Goal: Information Seeking & Learning: Learn about a topic

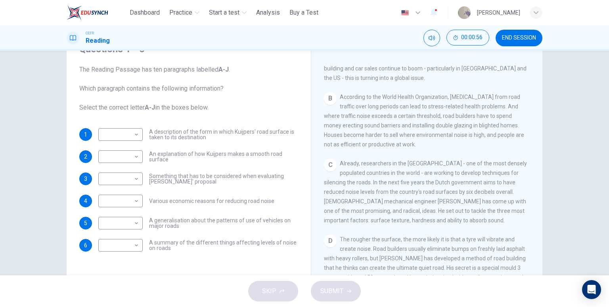
scroll to position [204, 0]
click at [122, 178] on body "This site uses cookies, as explained in our Privacy Policy . If you agree to th…" at bounding box center [304, 153] width 609 height 307
click at [122, 204] on li "C" at bounding box center [118, 206] width 44 height 13
type input "*"
click at [128, 201] on body "This site uses cookies, as explained in our Privacy Policy . If you agree to th…" at bounding box center [304, 153] width 609 height 307
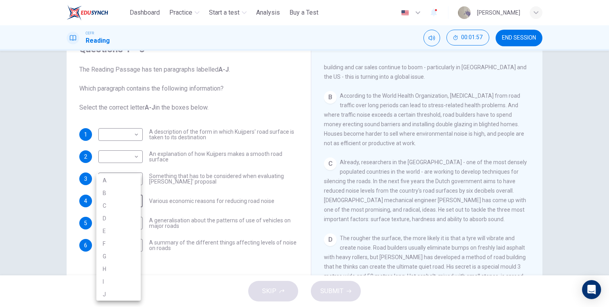
click at [124, 197] on li "B" at bounding box center [118, 193] width 44 height 13
type input "*"
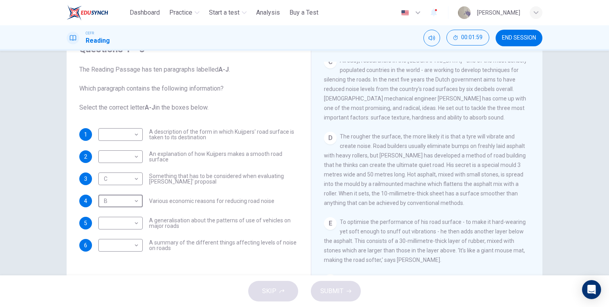
scroll to position [283, 0]
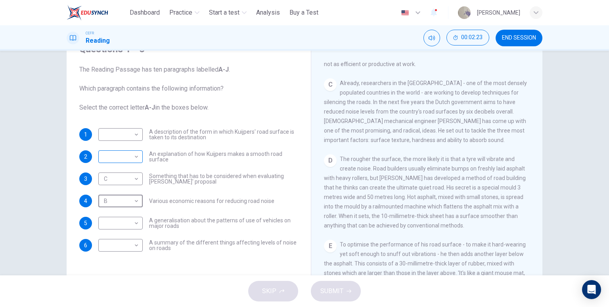
click at [118, 152] on body "This site uses cookies, as explained in our Privacy Policy . If you agree to th…" at bounding box center [304, 153] width 609 height 307
click at [130, 208] on li "D" at bounding box center [118, 207] width 44 height 13
type input "*"
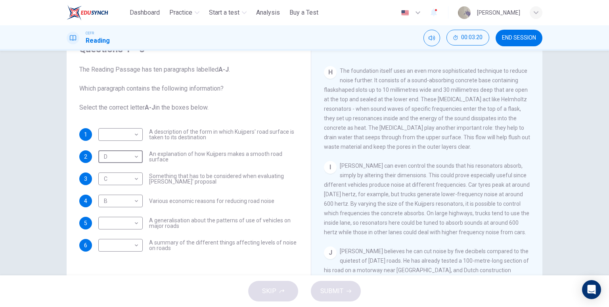
scroll to position [679, 0]
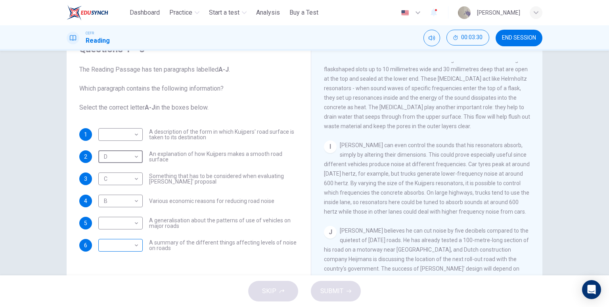
click at [118, 249] on body "This site uses cookies, as explained in our Privacy Policy . If you agree to th…" at bounding box center [304, 153] width 609 height 307
click at [119, 297] on li "J" at bounding box center [118, 294] width 44 height 13
type input "*"
click at [113, 226] on body "This site uses cookies, as explained in our Privacy Policy . If you agree to th…" at bounding box center [304, 153] width 609 height 307
click at [129, 278] on li "I" at bounding box center [118, 282] width 44 height 13
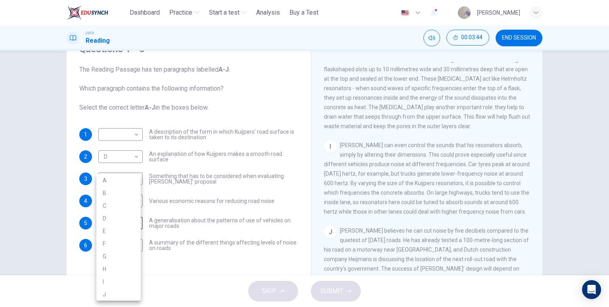
type input "*"
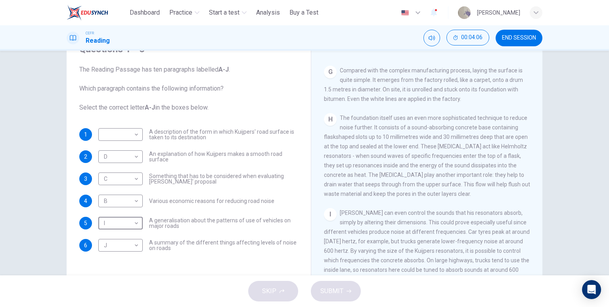
scroll to position [561, 0]
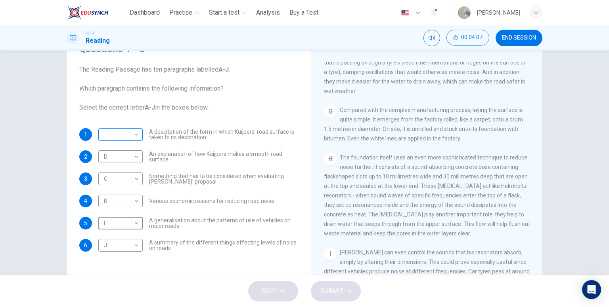
click at [106, 129] on body "This site uses cookies, as explained in our Privacy Policy . If you agree to th…" at bounding box center [304, 153] width 609 height 307
click at [125, 225] on li "G" at bounding box center [118, 223] width 44 height 13
type input "*"
click at [330, 296] on span "SUBMIT" at bounding box center [331, 291] width 23 height 11
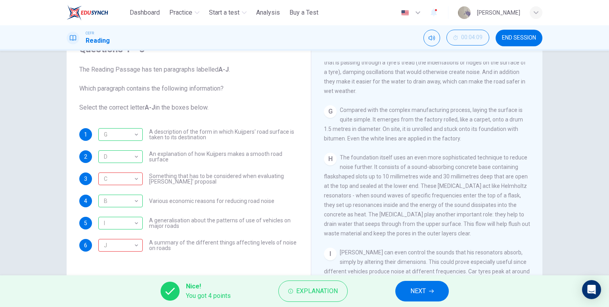
click at [427, 290] on button "NEXT" at bounding box center [421, 291] width 53 height 21
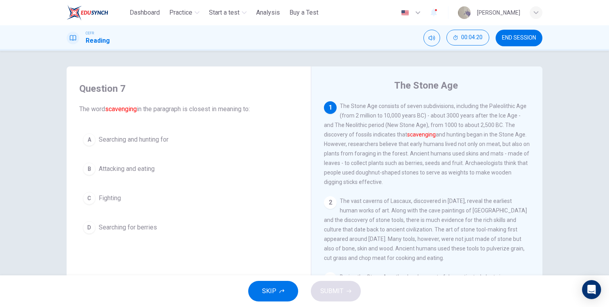
click at [153, 143] on span "Searching and hunting for" at bounding box center [134, 140] width 70 height 10
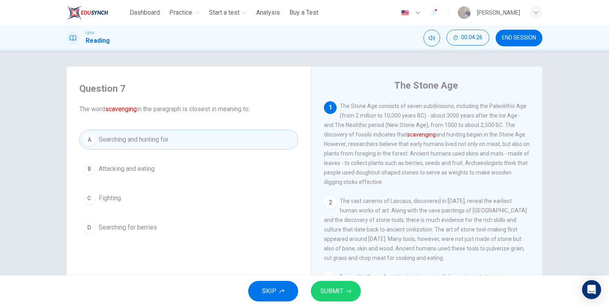
click at [347, 294] on icon "button" at bounding box center [348, 291] width 5 height 5
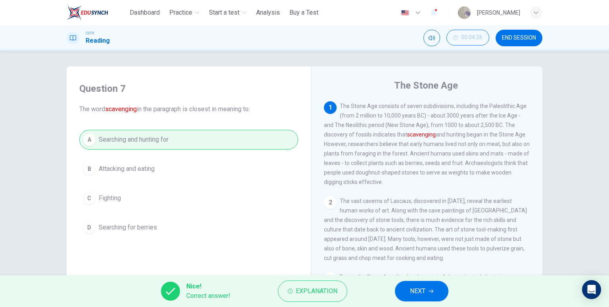
click at [424, 295] on span "NEXT" at bounding box center [417, 291] width 15 height 11
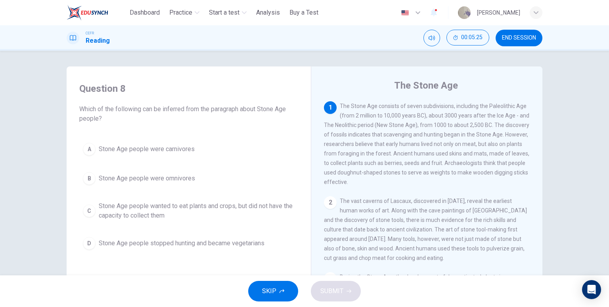
click at [163, 214] on span "Stone Age people wanted to eat plants and crops, but did not have the capacity …" at bounding box center [197, 211] width 196 height 19
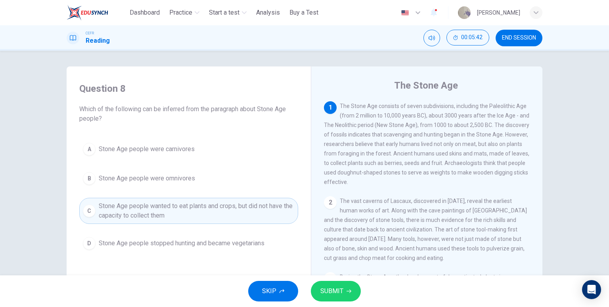
click at [201, 183] on button "B Stone Age people were omnivores" at bounding box center [188, 179] width 219 height 20
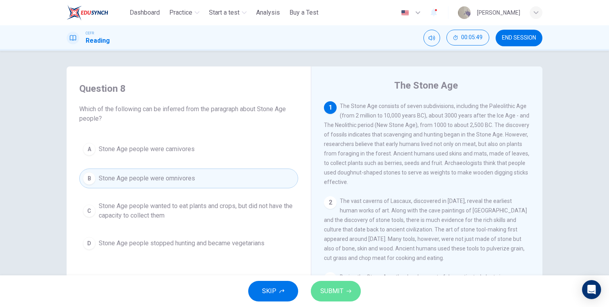
click at [330, 292] on span "SUBMIT" at bounding box center [331, 291] width 23 height 11
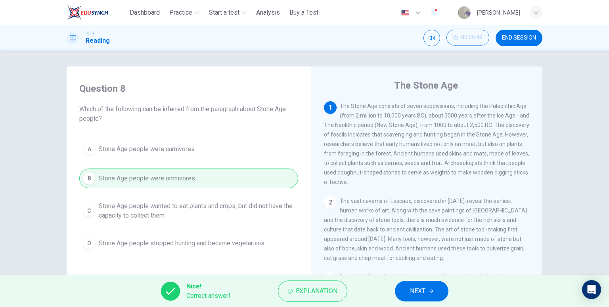
click at [409, 290] on button "NEXT" at bounding box center [421, 291] width 53 height 21
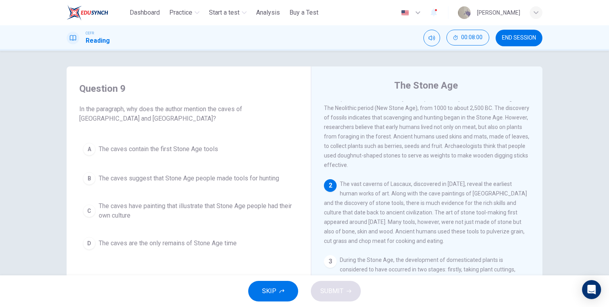
scroll to position [40, 0]
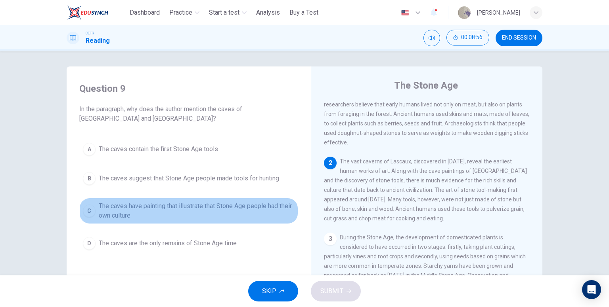
click at [147, 212] on span "The caves have painting that illustrate that Stone Age people had their own cul…" at bounding box center [197, 211] width 196 height 19
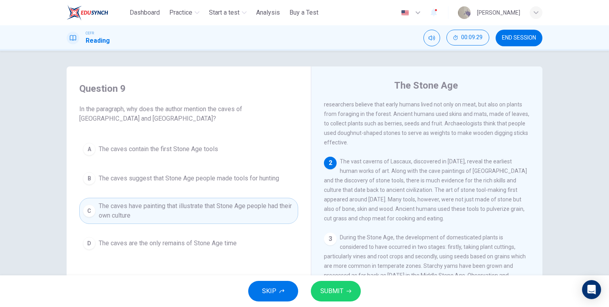
click at [344, 288] on button "SUBMIT" at bounding box center [336, 291] width 50 height 21
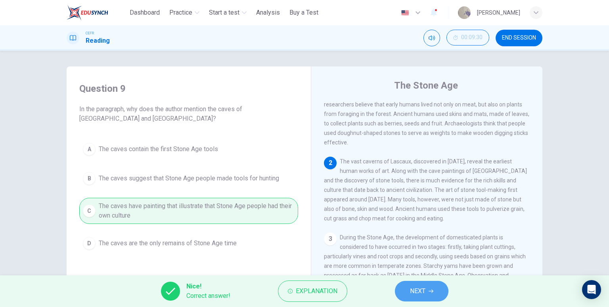
click at [424, 289] on span "NEXT" at bounding box center [417, 291] width 15 height 11
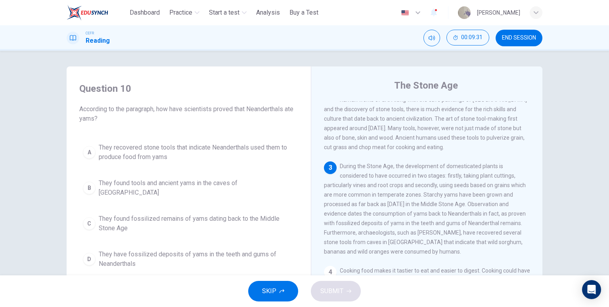
scroll to position [119, 0]
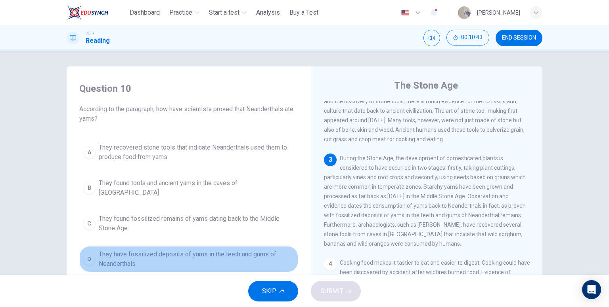
click at [195, 254] on span "They have fossilized deposits of yams in the teeth and gums of Neanderthals" at bounding box center [197, 259] width 196 height 19
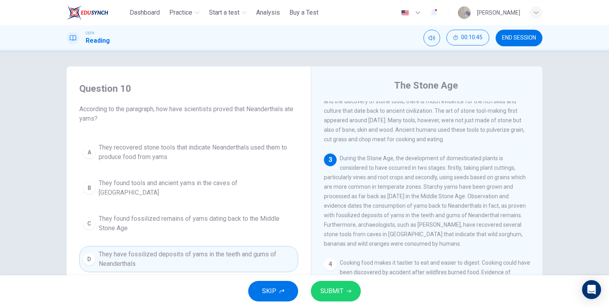
click at [334, 284] on button "SUBMIT" at bounding box center [336, 291] width 50 height 21
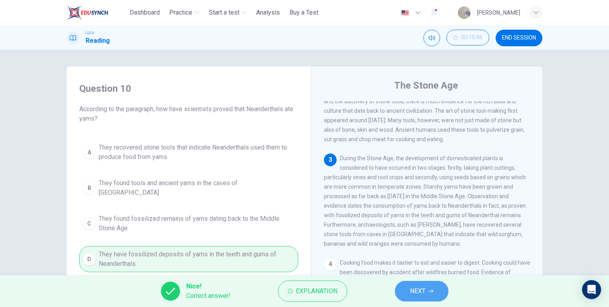
click at [422, 301] on button "NEXT" at bounding box center [421, 291] width 53 height 21
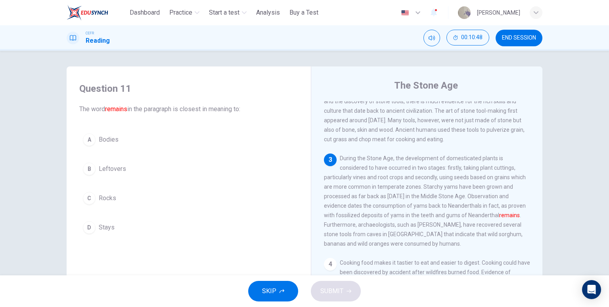
click at [118, 139] on button "A Bodies" at bounding box center [188, 140] width 219 height 20
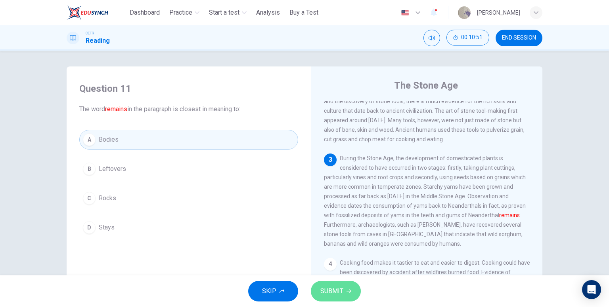
click at [341, 287] on span "SUBMIT" at bounding box center [331, 291] width 23 height 11
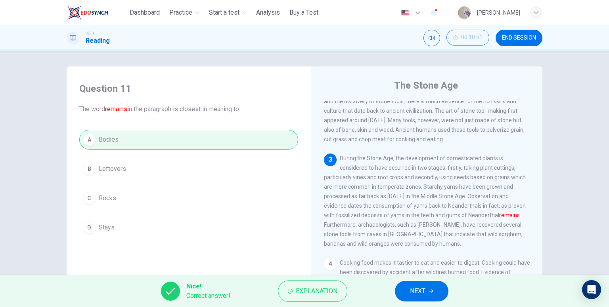
click at [411, 292] on span "NEXT" at bounding box center [417, 291] width 15 height 11
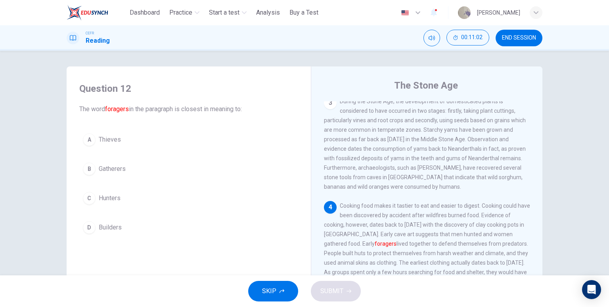
scroll to position [198, 0]
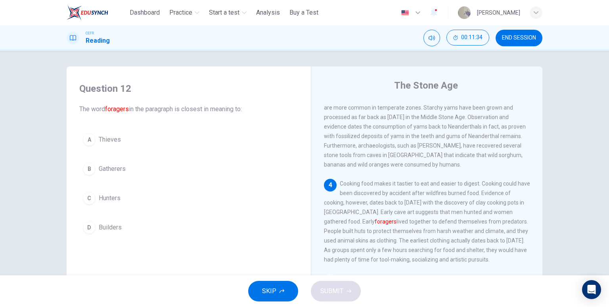
click at [132, 168] on button "B Gatherers" at bounding box center [188, 169] width 219 height 20
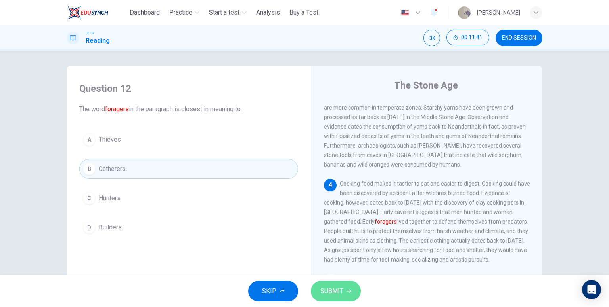
click at [338, 292] on span "SUBMIT" at bounding box center [331, 291] width 23 height 11
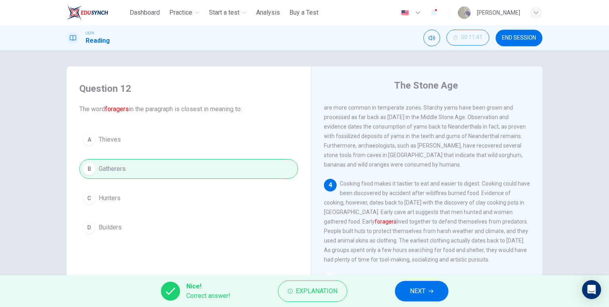
click at [418, 294] on span "NEXT" at bounding box center [417, 291] width 15 height 11
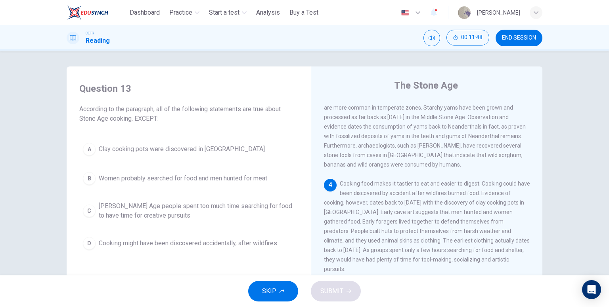
click at [214, 181] on span "Women probably searched for food and men hunted for meat" at bounding box center [183, 179] width 168 height 10
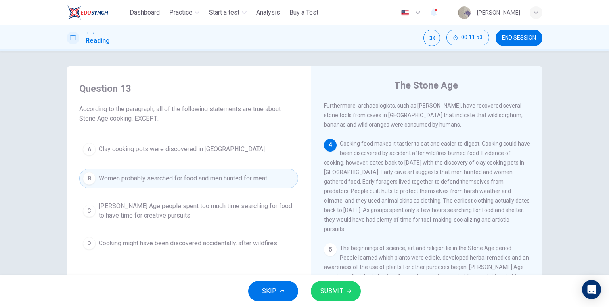
scroll to position [238, 0]
click at [196, 206] on span "[PERSON_NAME] Age people spent too much time searching for food to have time fo…" at bounding box center [197, 211] width 196 height 19
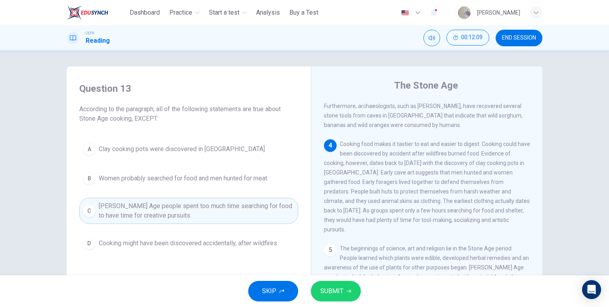
click at [339, 290] on span "SUBMIT" at bounding box center [331, 291] width 23 height 11
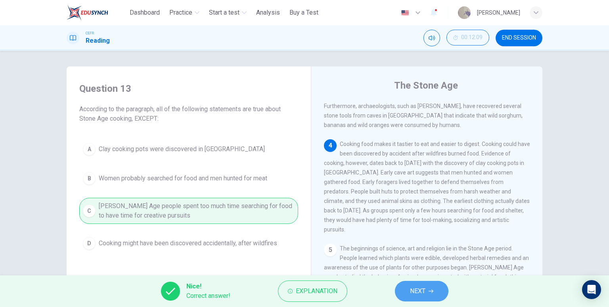
click at [432, 292] on icon "button" at bounding box center [430, 291] width 5 height 5
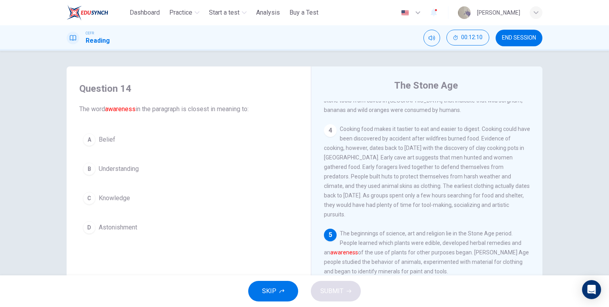
scroll to position [278, 0]
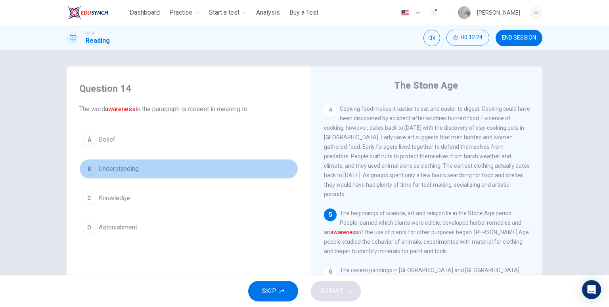
click at [142, 172] on button "B Understanding" at bounding box center [188, 169] width 219 height 20
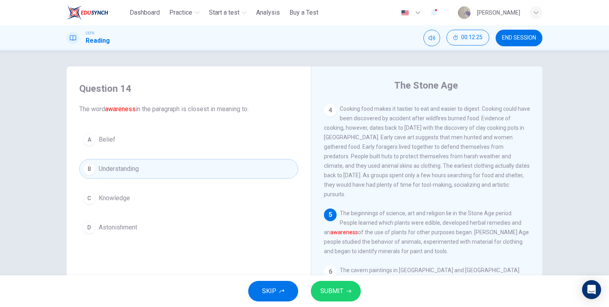
click at [346, 291] on icon "button" at bounding box center [348, 291] width 5 height 5
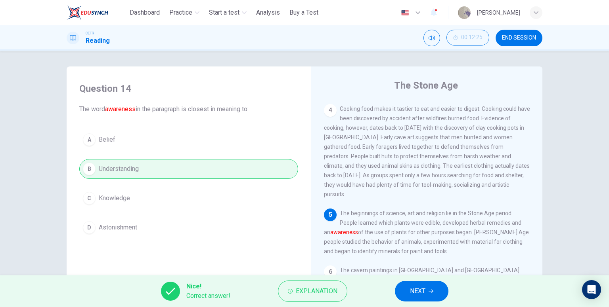
click at [425, 294] on span "NEXT" at bounding box center [417, 291] width 15 height 11
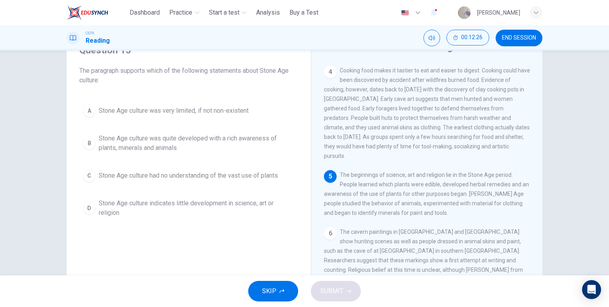
scroll to position [40, 0]
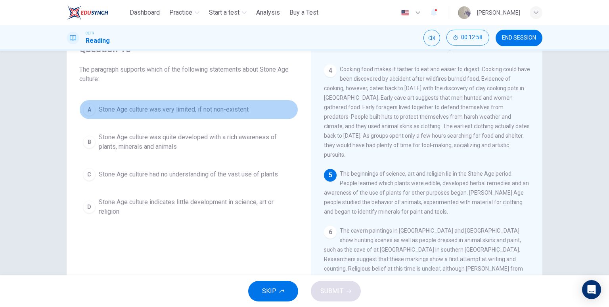
click at [185, 112] on span "Stone Age culture was very limited, if not non-existent" at bounding box center [174, 110] width 150 height 10
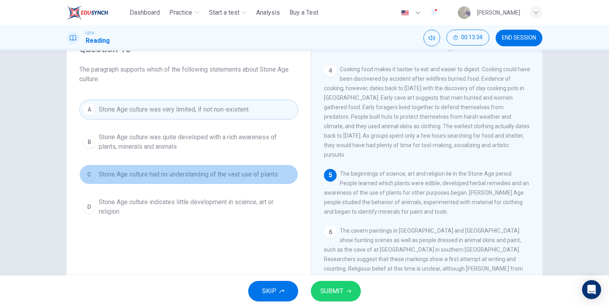
click at [164, 176] on span "Stone Age culture had no understanding of the vast use of plants" at bounding box center [188, 175] width 179 height 10
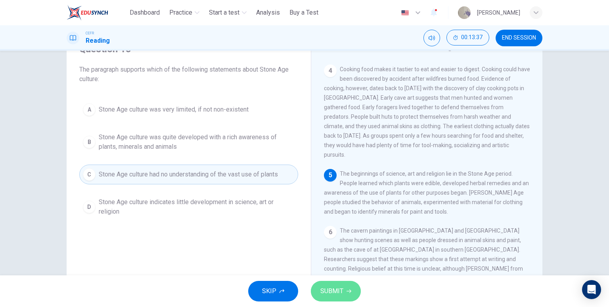
click at [352, 294] on button "SUBMIT" at bounding box center [336, 291] width 50 height 21
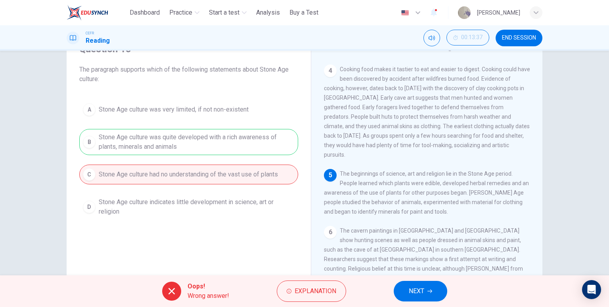
click at [428, 292] on icon "button" at bounding box center [429, 292] width 5 height 4
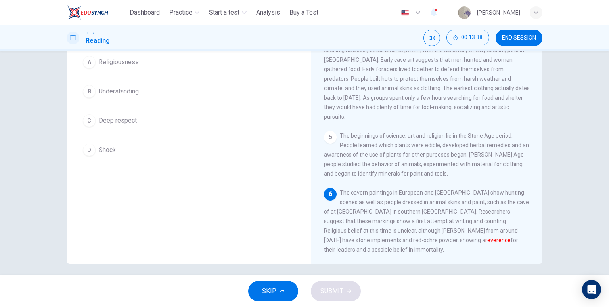
scroll to position [82, 0]
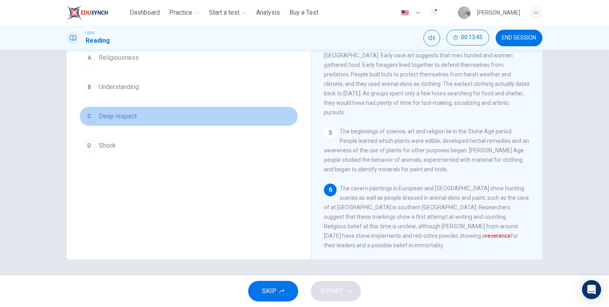
click at [157, 115] on button "C Deep respect" at bounding box center [188, 117] width 219 height 20
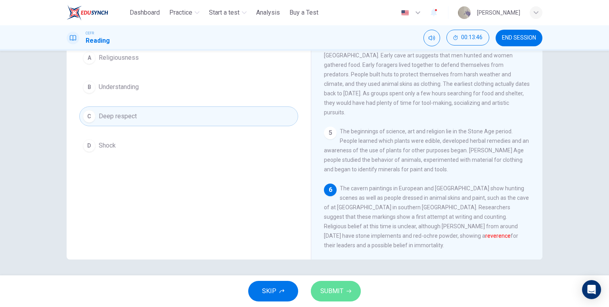
click at [340, 287] on span "SUBMIT" at bounding box center [331, 291] width 23 height 11
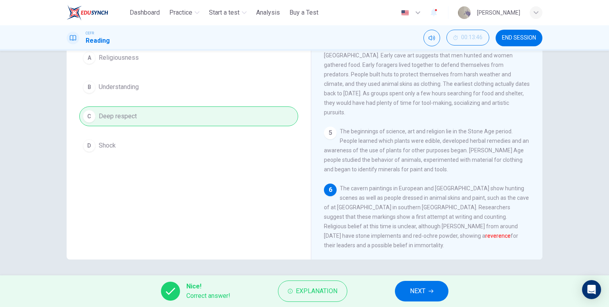
click at [428, 290] on button "NEXT" at bounding box center [421, 291] width 53 height 21
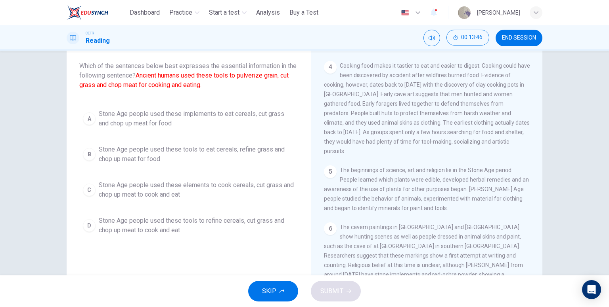
scroll to position [42, 0]
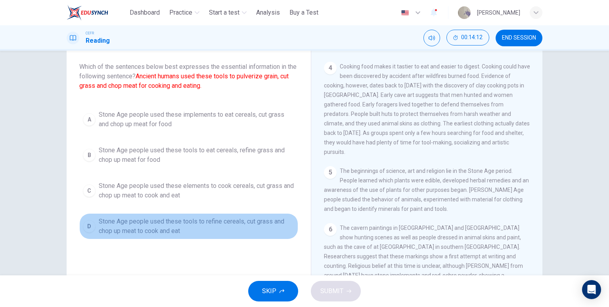
click at [242, 223] on span "Stone Age people used these tools to refine cereals, cut grass and chop up meat…" at bounding box center [197, 226] width 196 height 19
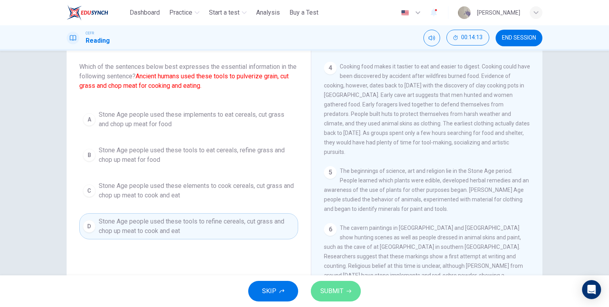
click at [334, 289] on span "SUBMIT" at bounding box center [331, 291] width 23 height 11
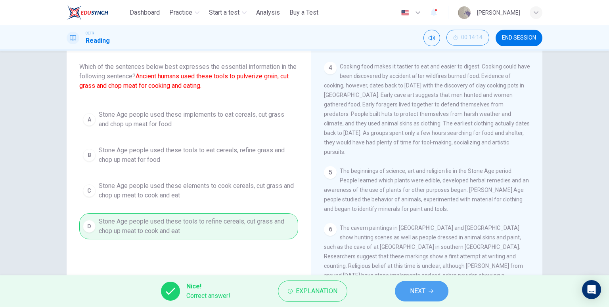
click at [420, 290] on span "NEXT" at bounding box center [417, 291] width 15 height 11
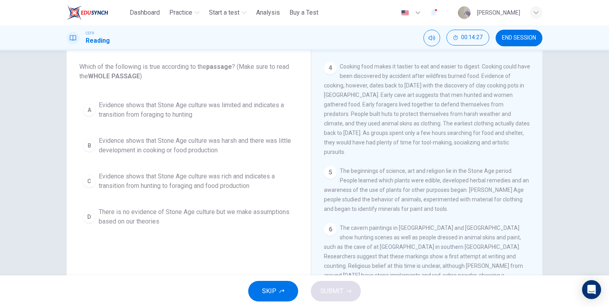
click at [259, 182] on span "Evidence shows that Stone Age culture was rich and indicates a transition from …" at bounding box center [197, 181] width 196 height 19
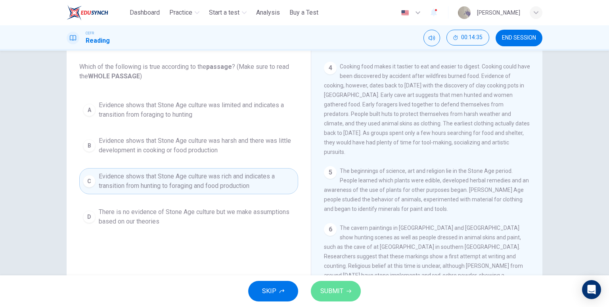
click at [331, 285] on button "SUBMIT" at bounding box center [336, 291] width 50 height 21
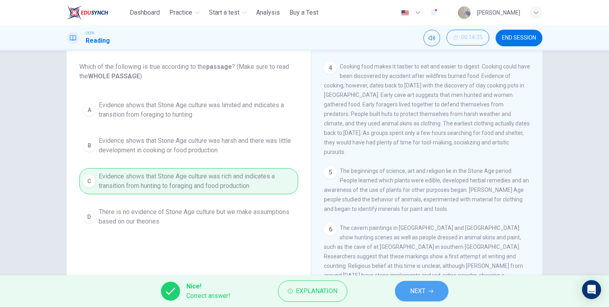
click at [418, 289] on span "NEXT" at bounding box center [417, 291] width 15 height 11
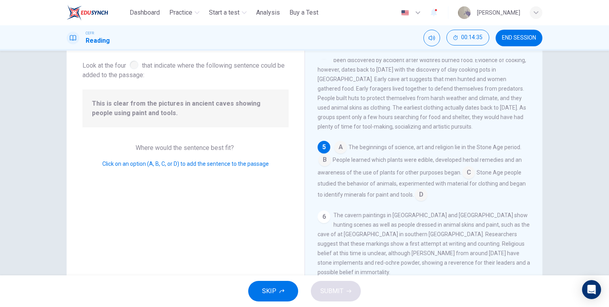
scroll to position [292, 0]
click at [419, 202] on input at bounding box center [420, 195] width 13 height 13
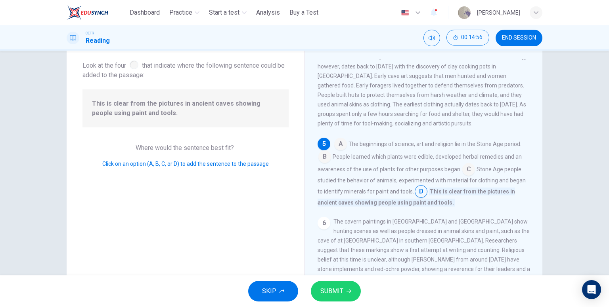
click at [341, 295] on span "SUBMIT" at bounding box center [331, 291] width 23 height 11
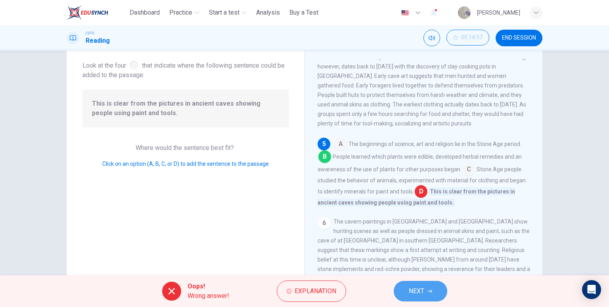
click at [422, 289] on span "NEXT" at bounding box center [415, 291] width 15 height 11
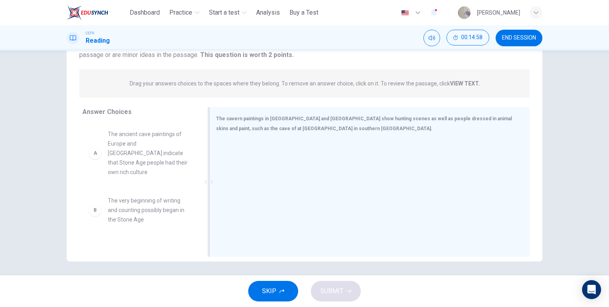
scroll to position [82, 0]
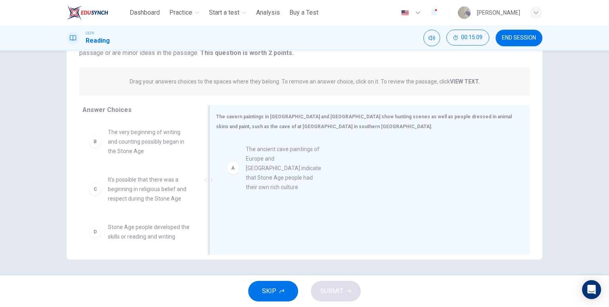
drag, startPoint x: 163, startPoint y: 142, endPoint x: 296, endPoint y: 155, distance: 133.4
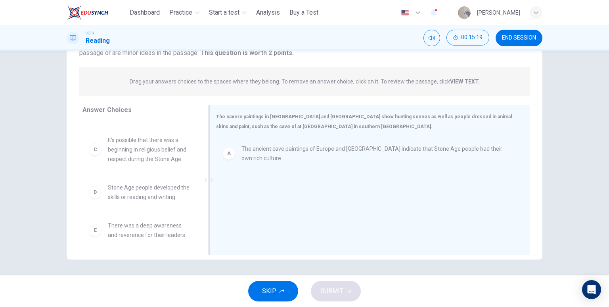
scroll to position [38, 0]
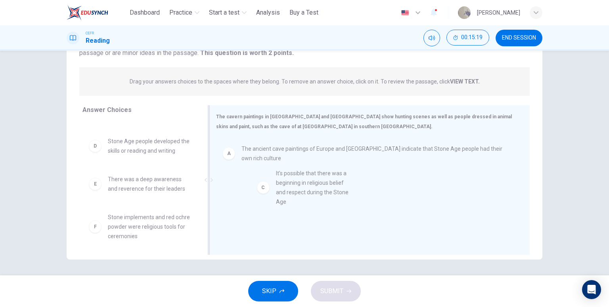
drag, startPoint x: 152, startPoint y: 154, endPoint x: 320, endPoint y: 185, distance: 170.8
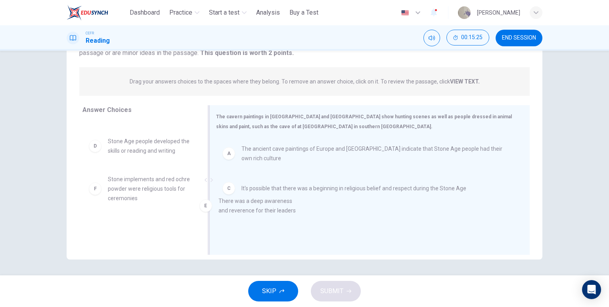
drag, startPoint x: 140, startPoint y: 187, endPoint x: 270, endPoint y: 207, distance: 131.4
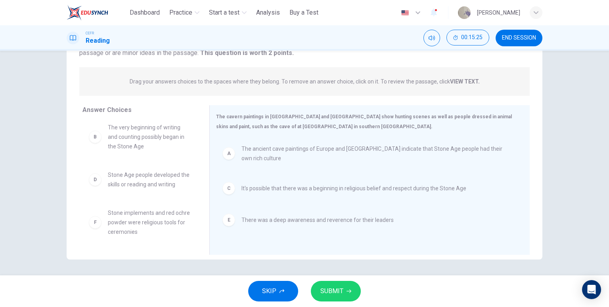
scroll to position [5, 0]
click at [335, 290] on span "SUBMIT" at bounding box center [331, 291] width 23 height 11
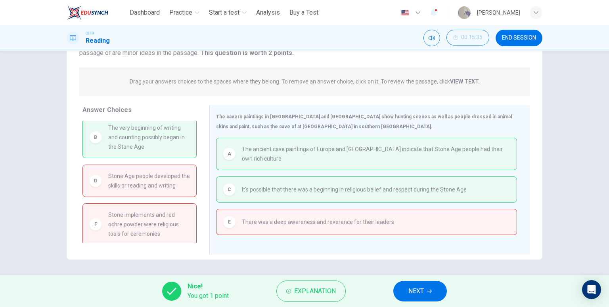
click at [416, 291] on span "NEXT" at bounding box center [415, 291] width 15 height 11
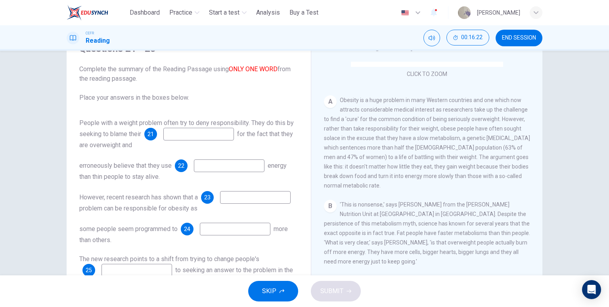
scroll to position [158, 0]
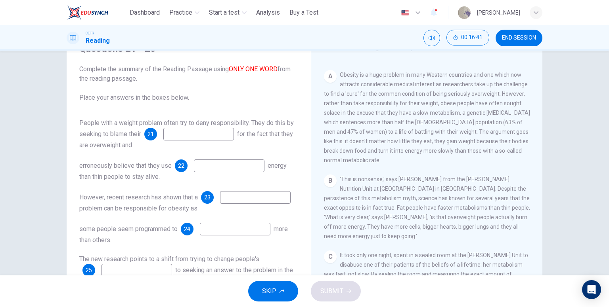
click at [197, 128] on input at bounding box center [198, 134] width 71 height 13
click at [250, 160] on input at bounding box center [229, 166] width 71 height 13
click at [191, 128] on input "**********" at bounding box center [198, 134] width 71 height 13
type input "**********"
click at [224, 160] on input at bounding box center [229, 166] width 71 height 13
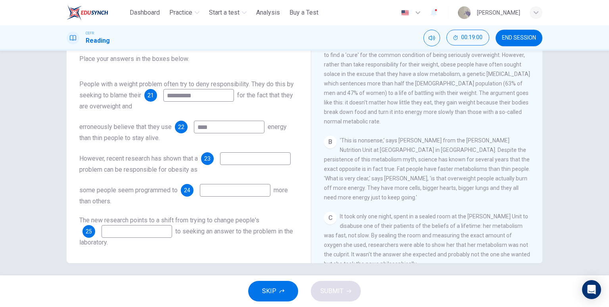
scroll to position [79, 0]
type input "****"
click at [220, 159] on input at bounding box center [255, 158] width 71 height 13
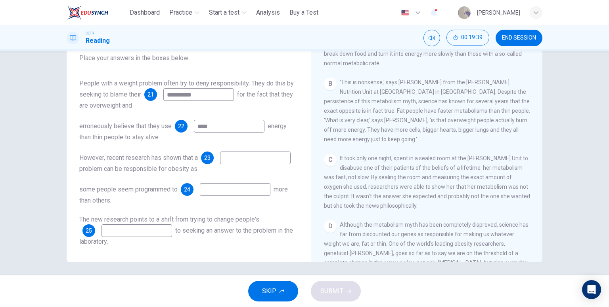
scroll to position [238, 0]
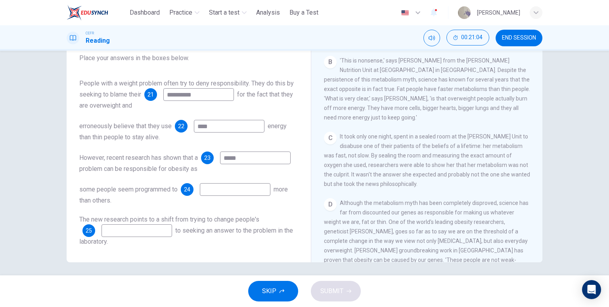
click at [250, 190] on input at bounding box center [235, 189] width 71 height 13
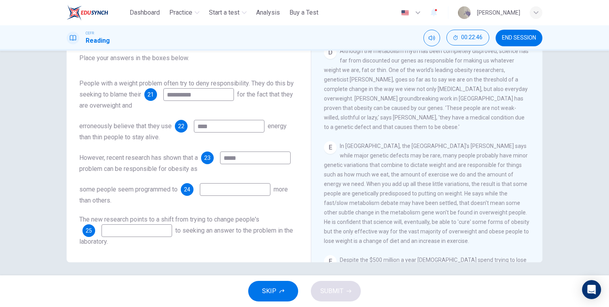
scroll to position [396, 0]
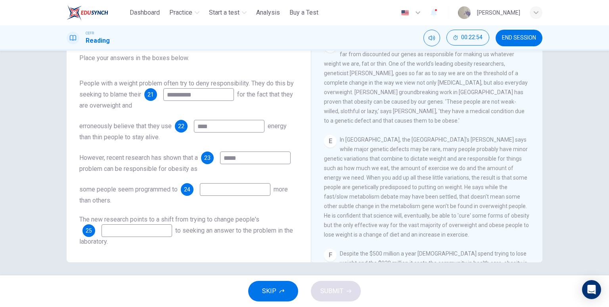
click at [220, 158] on input "*****" at bounding box center [255, 158] width 71 height 13
type input "*******"
click at [256, 194] on input at bounding box center [235, 189] width 71 height 13
click at [250, 187] on input at bounding box center [235, 189] width 71 height 13
type input "******"
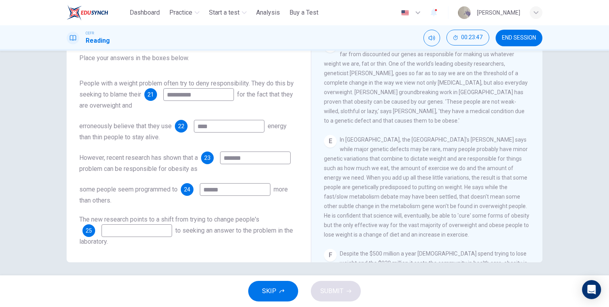
click at [162, 230] on input at bounding box center [136, 231] width 71 height 13
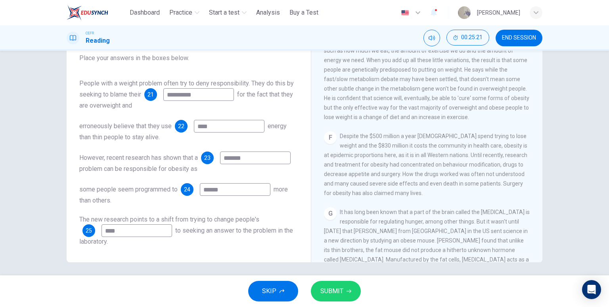
scroll to position [515, 0]
type input "****"
click at [349, 289] on button "SUBMIT" at bounding box center [336, 291] width 50 height 21
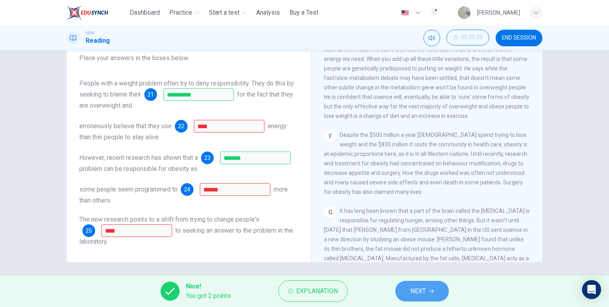
click at [420, 291] on span "NEXT" at bounding box center [417, 291] width 15 height 11
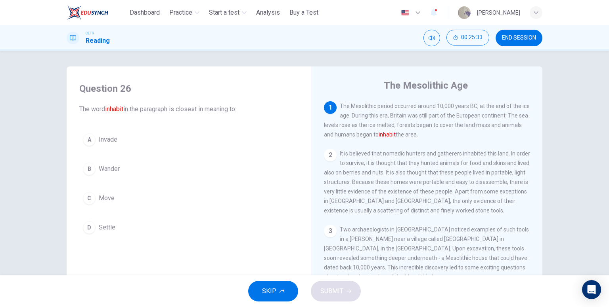
click at [139, 167] on button "B Wander" at bounding box center [188, 169] width 219 height 20
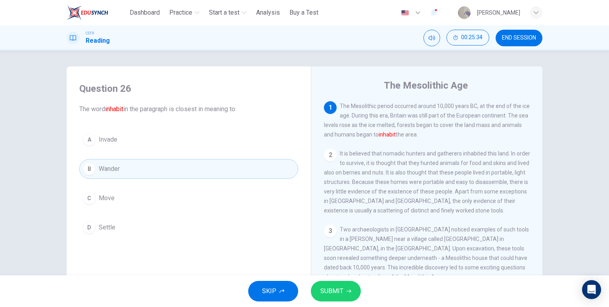
click at [158, 222] on button "D Settle" at bounding box center [188, 228] width 219 height 20
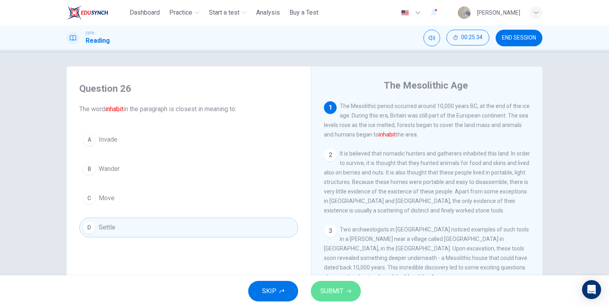
drag, startPoint x: 336, startPoint y: 292, endPoint x: 333, endPoint y: 282, distance: 9.8
click at [337, 292] on span "SUBMIT" at bounding box center [331, 291] width 23 height 11
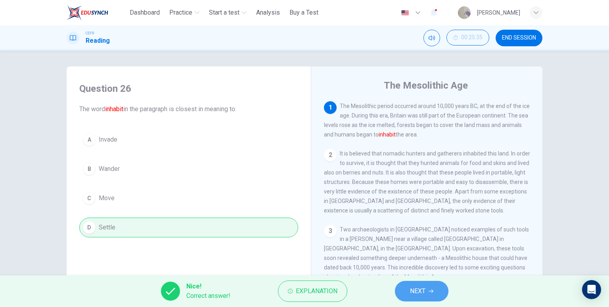
drag, startPoint x: 424, startPoint y: 289, endPoint x: 423, endPoint y: 284, distance: 5.0
click at [424, 289] on span "NEXT" at bounding box center [417, 291] width 15 height 11
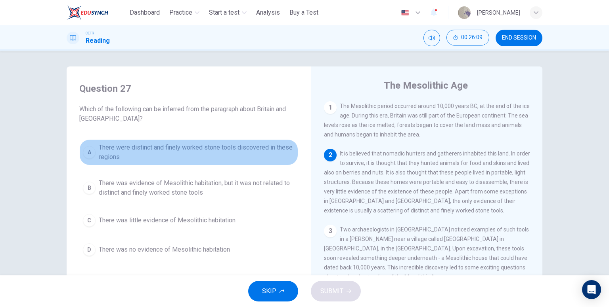
click at [194, 152] on span "There were distinct and finely worked stone tools discovered in these regions" at bounding box center [197, 152] width 196 height 19
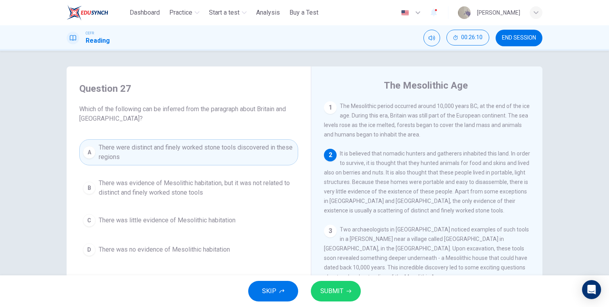
click at [343, 294] on button "SUBMIT" at bounding box center [336, 291] width 50 height 21
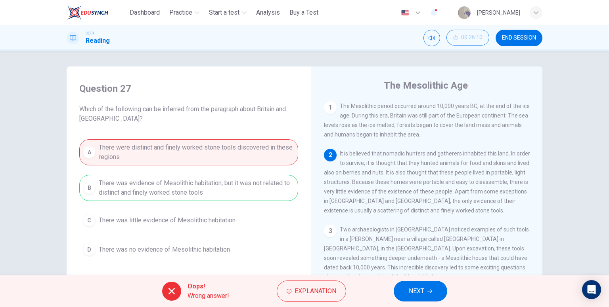
click at [423, 291] on span "NEXT" at bounding box center [415, 291] width 15 height 11
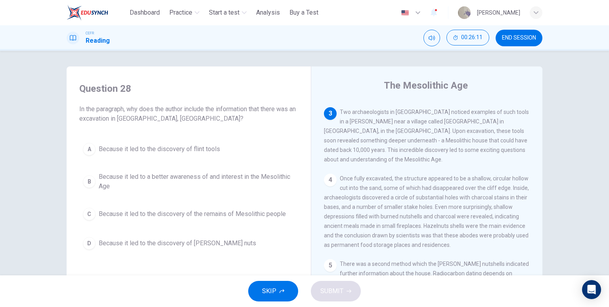
scroll to position [119, 0]
click at [188, 181] on span "Because it led to a better awareness of and interest in the Mesolithic Age" at bounding box center [197, 181] width 196 height 19
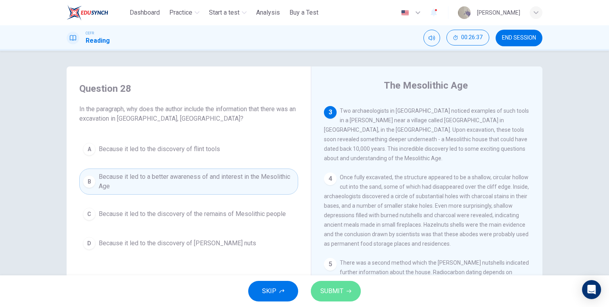
click at [339, 291] on span "SUBMIT" at bounding box center [331, 291] width 23 height 11
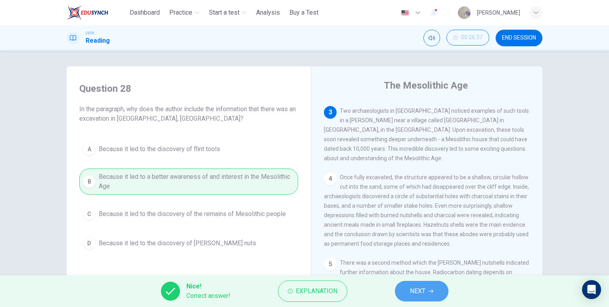
click at [422, 294] on span "NEXT" at bounding box center [417, 291] width 15 height 11
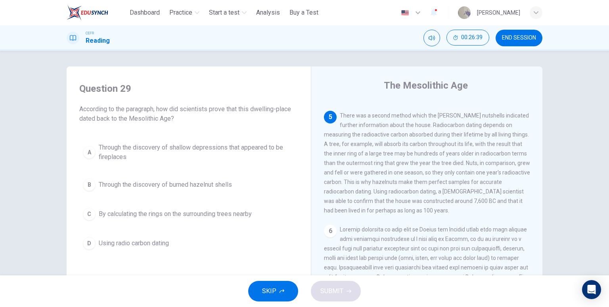
scroll to position [238, 0]
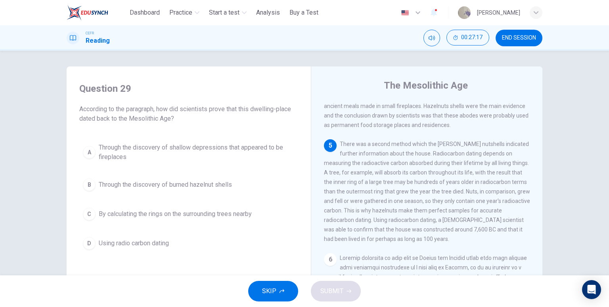
click at [168, 247] on span "Using radio carbon dating" at bounding box center [134, 244] width 70 height 10
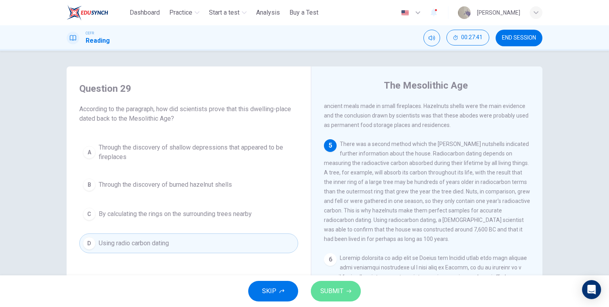
click at [338, 290] on span "SUBMIT" at bounding box center [331, 291] width 23 height 11
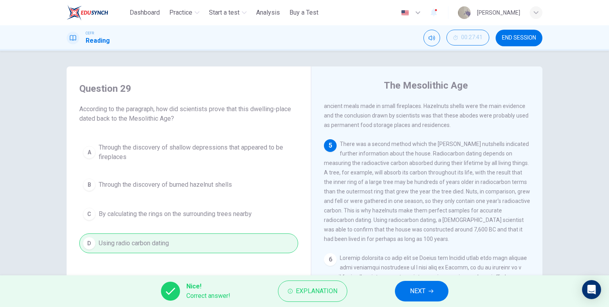
click at [420, 288] on span "NEXT" at bounding box center [417, 291] width 15 height 11
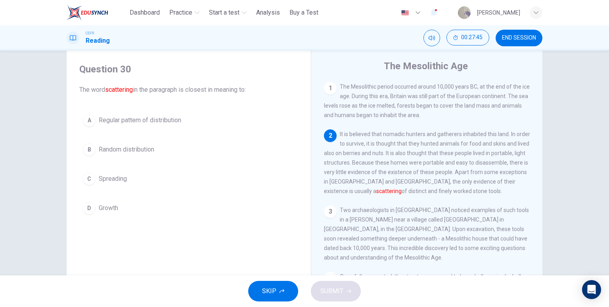
scroll to position [3, 0]
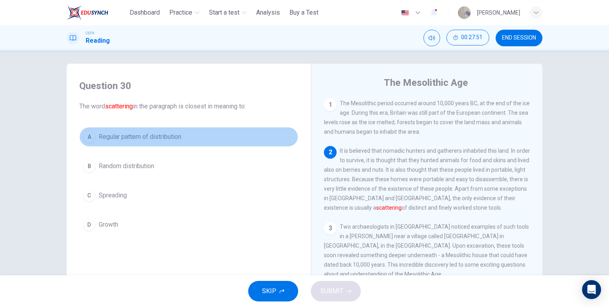
click at [210, 138] on button "A Regular pattern of distribution" at bounding box center [188, 137] width 219 height 20
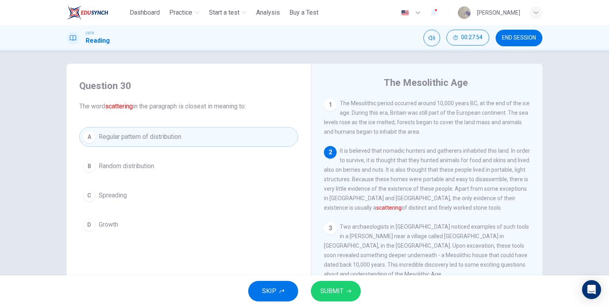
click at [340, 293] on span "SUBMIT" at bounding box center [331, 291] width 23 height 11
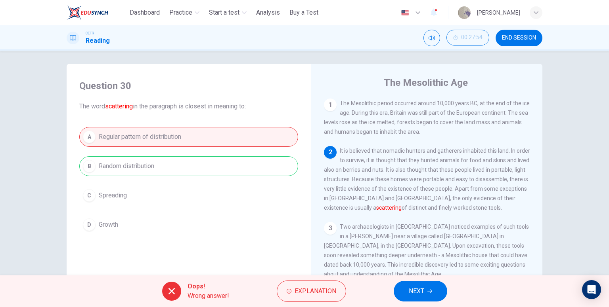
click at [424, 284] on button "NEXT" at bounding box center [419, 291] width 53 height 21
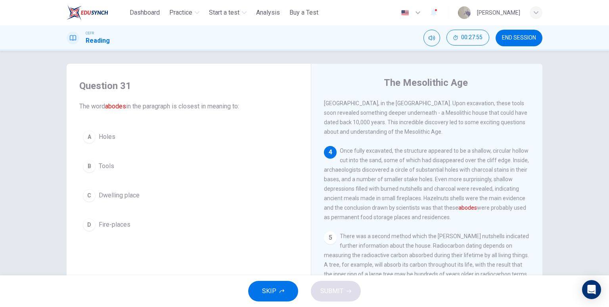
scroll to position [158, 0]
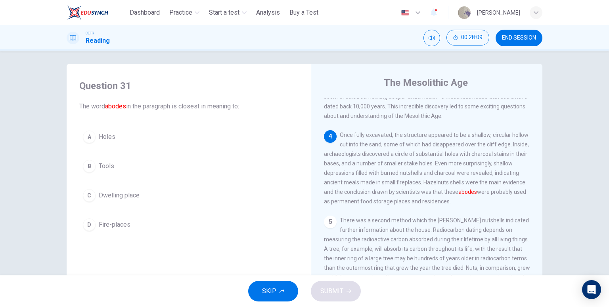
click at [133, 168] on button "B Tools" at bounding box center [188, 166] width 219 height 20
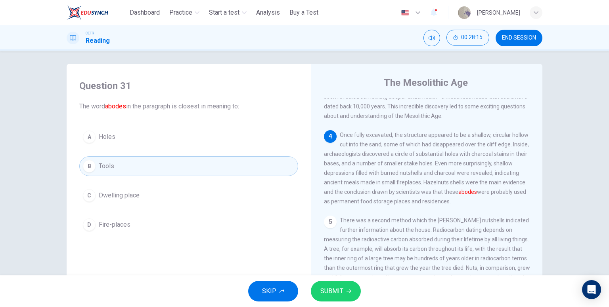
click at [206, 200] on button "C Dwelling place" at bounding box center [188, 196] width 219 height 20
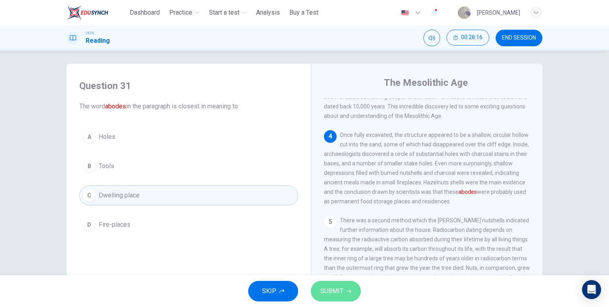
click at [332, 294] on span "SUBMIT" at bounding box center [331, 291] width 23 height 11
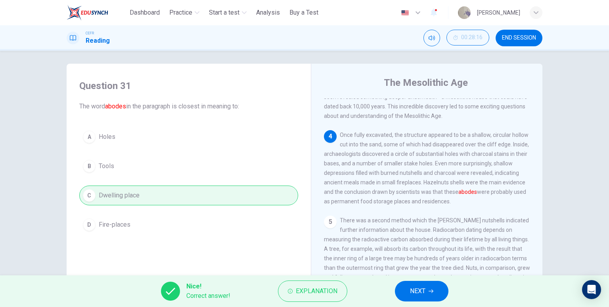
click at [424, 291] on span "NEXT" at bounding box center [417, 291] width 15 height 11
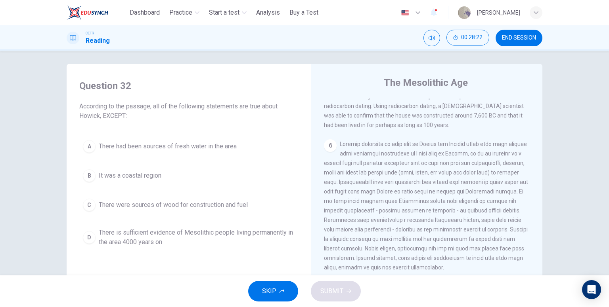
scroll to position [376, 0]
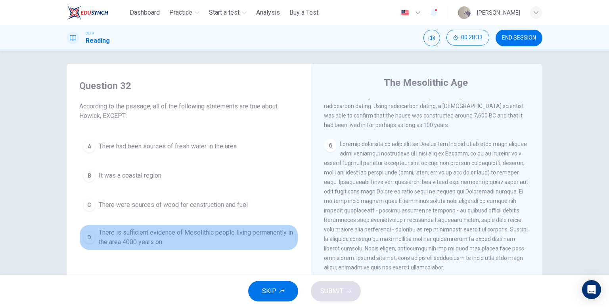
click at [246, 237] on span "There is sufficient evidence of Mesolithic people living permanently in the are…" at bounding box center [197, 237] width 196 height 19
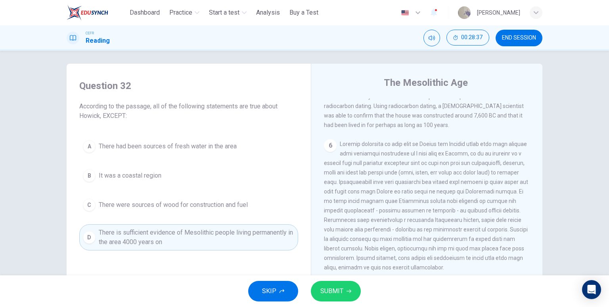
click at [330, 291] on span "SUBMIT" at bounding box center [331, 291] width 23 height 11
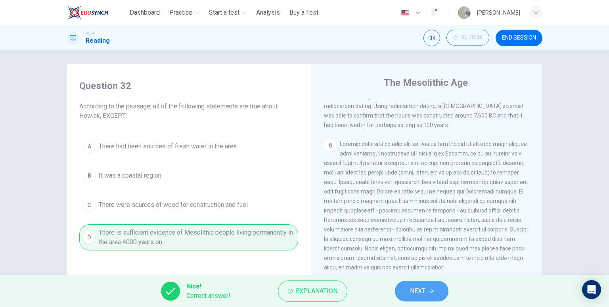
click at [422, 292] on span "NEXT" at bounding box center [417, 291] width 15 height 11
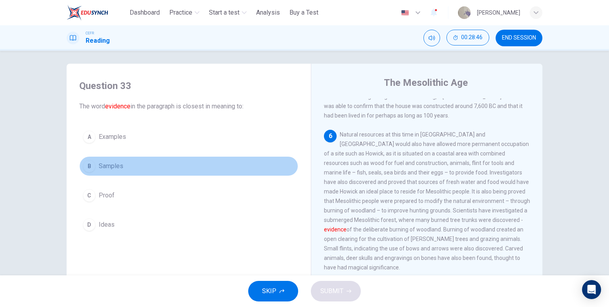
click at [169, 170] on button "B Samples" at bounding box center [188, 166] width 219 height 20
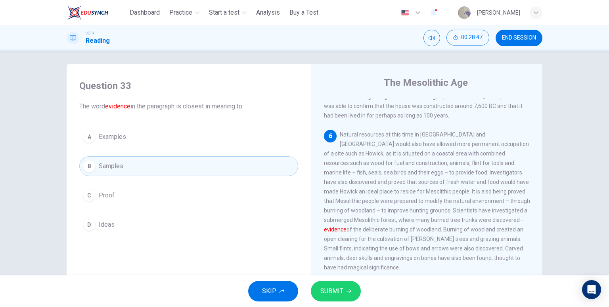
click at [341, 300] on button "SUBMIT" at bounding box center [336, 291] width 50 height 21
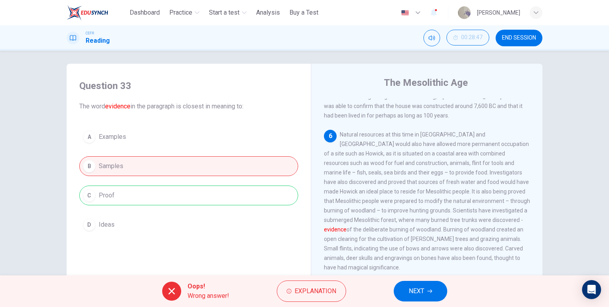
click at [426, 282] on button "NEXT" at bounding box center [419, 291] width 53 height 21
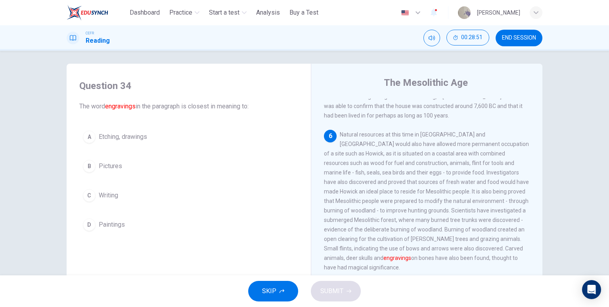
click at [198, 135] on button "A Etching, drawings" at bounding box center [188, 137] width 219 height 20
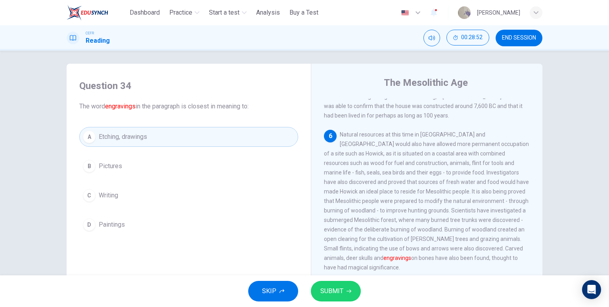
click at [341, 292] on span "SUBMIT" at bounding box center [331, 291] width 23 height 11
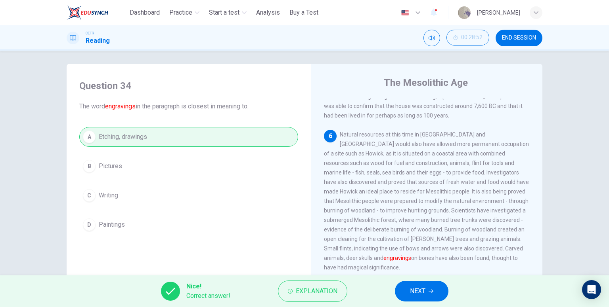
click at [414, 295] on span "NEXT" at bounding box center [417, 291] width 15 height 11
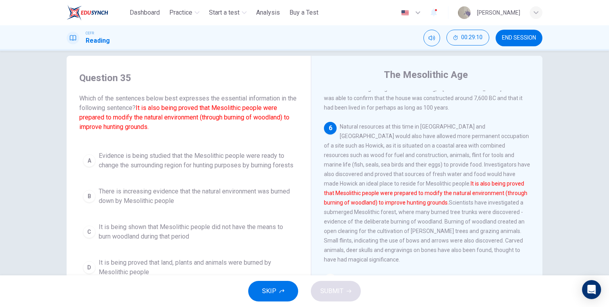
scroll to position [3, 0]
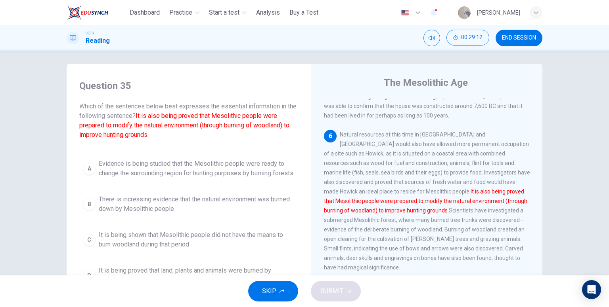
click at [173, 172] on span "Evidence is being studied that the Mesolithic people were ready to change the s…" at bounding box center [197, 168] width 196 height 19
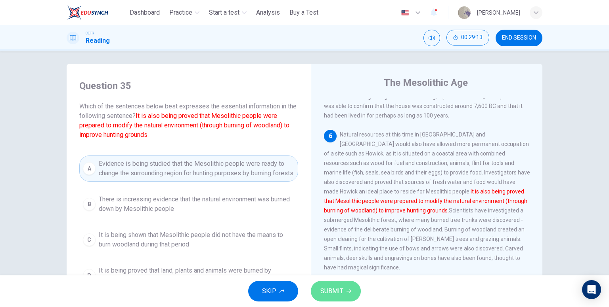
click at [332, 296] on span "SUBMIT" at bounding box center [331, 291] width 23 height 11
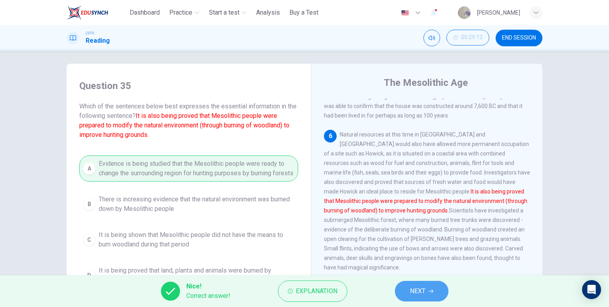
click at [436, 296] on button "NEXT" at bounding box center [421, 291] width 53 height 21
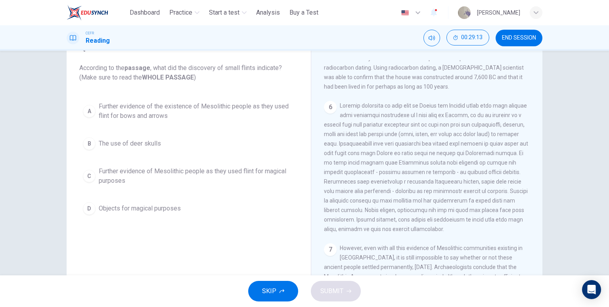
scroll to position [42, 0]
click at [177, 110] on span "Further evidence of the existence of Mesolithic people as they used flint for b…" at bounding box center [197, 110] width 196 height 19
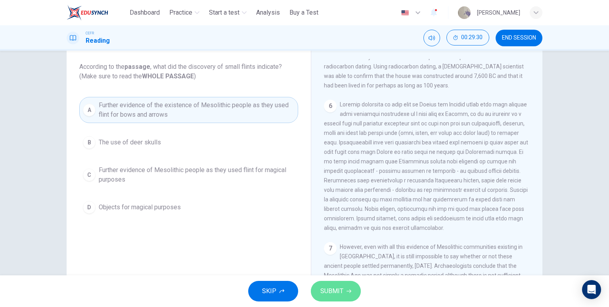
click at [336, 288] on span "SUBMIT" at bounding box center [331, 291] width 23 height 11
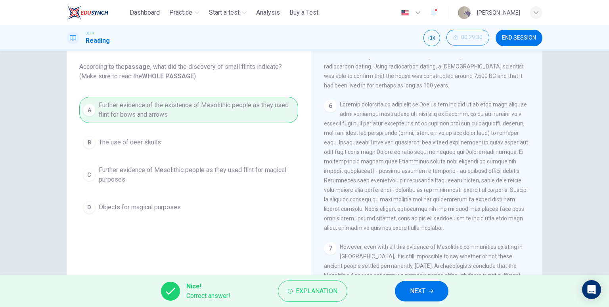
click at [410, 284] on button "NEXT" at bounding box center [421, 291] width 53 height 21
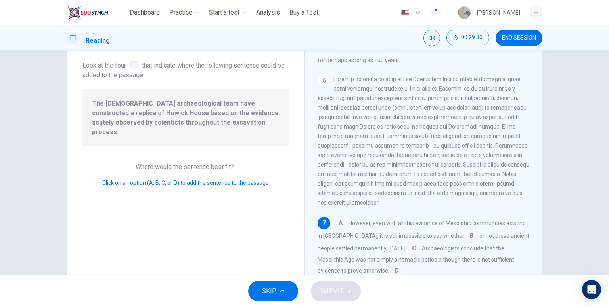
scroll to position [380, 0]
click at [340, 224] on input at bounding box center [340, 224] width 13 height 13
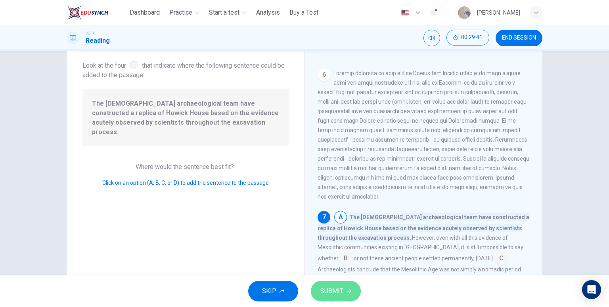
click at [347, 297] on button "SUBMIT" at bounding box center [336, 291] width 50 height 21
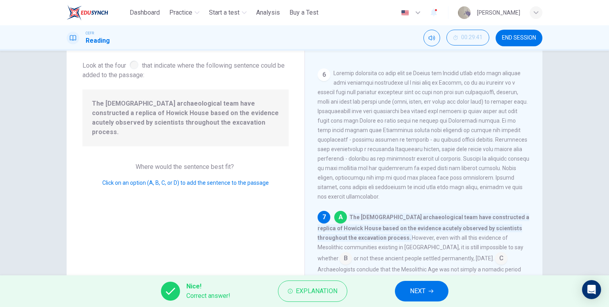
click at [428, 286] on button "NEXT" at bounding box center [421, 291] width 53 height 21
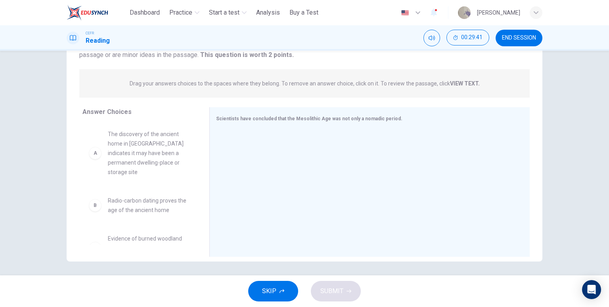
scroll to position [82, 0]
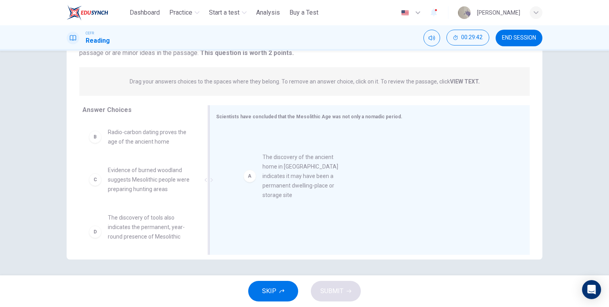
drag, startPoint x: 169, startPoint y: 149, endPoint x: 323, endPoint y: 173, distance: 155.9
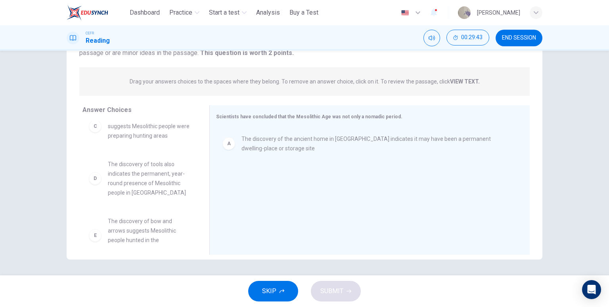
scroll to position [40, 0]
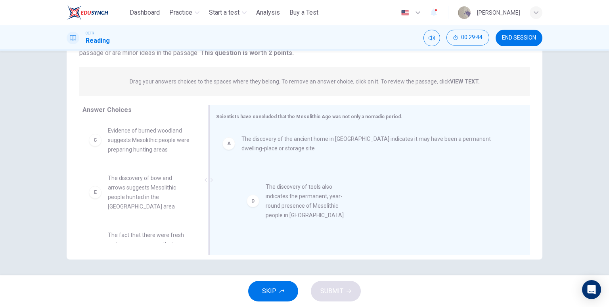
drag, startPoint x: 151, startPoint y: 203, endPoint x: 296, endPoint y: 208, distance: 144.7
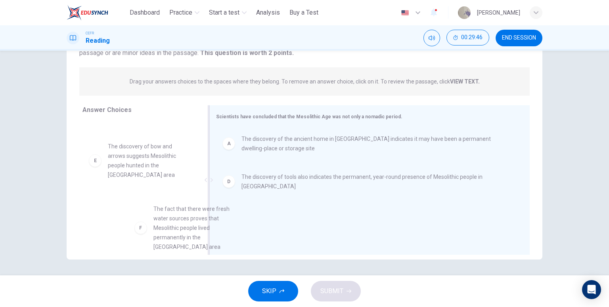
scroll to position [1, 0]
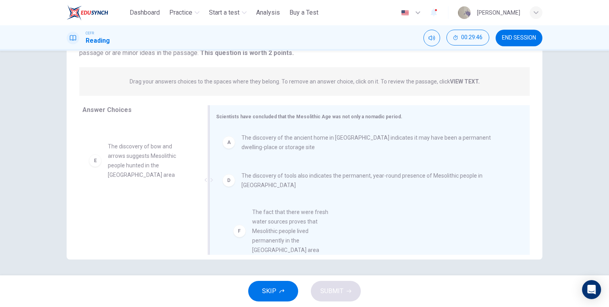
drag, startPoint x: 144, startPoint y: 218, endPoint x: 306, endPoint y: 222, distance: 162.1
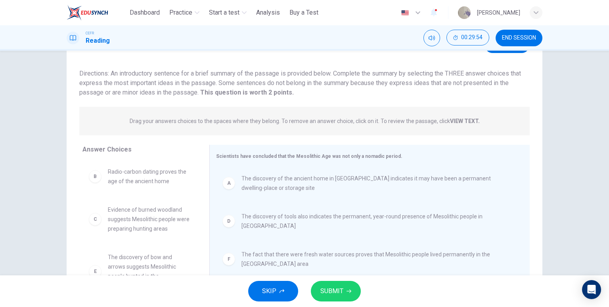
scroll to position [82, 0]
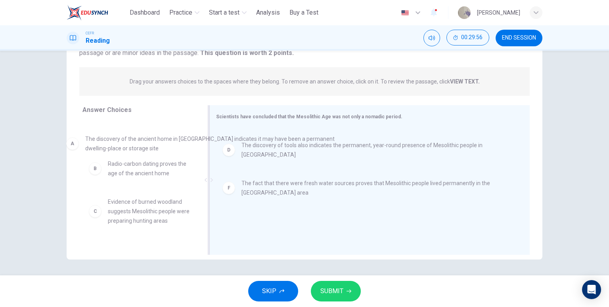
drag, startPoint x: 329, startPoint y: 149, endPoint x: 173, endPoint y: 149, distance: 156.5
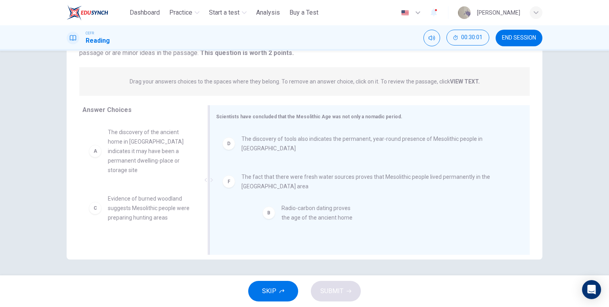
drag, startPoint x: 165, startPoint y: 197, endPoint x: 342, endPoint y: 217, distance: 178.7
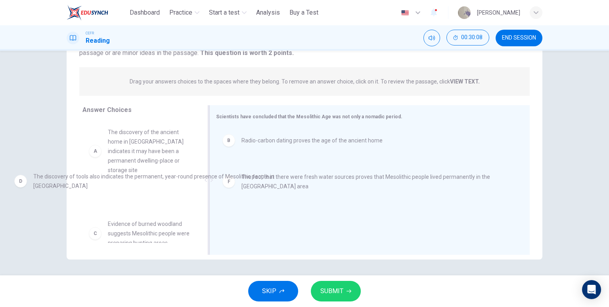
drag, startPoint x: 418, startPoint y: 176, endPoint x: 210, endPoint y: 182, distance: 208.1
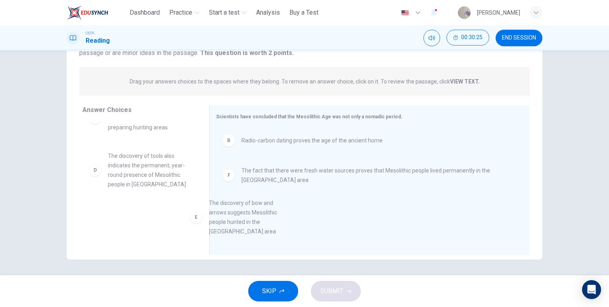
scroll to position [8, 0]
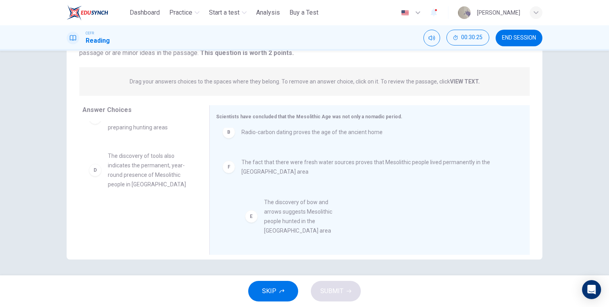
drag, startPoint x: 146, startPoint y: 216, endPoint x: 306, endPoint y: 215, distance: 160.1
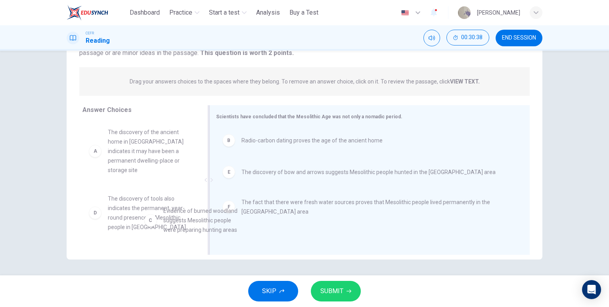
scroll to position [6, 0]
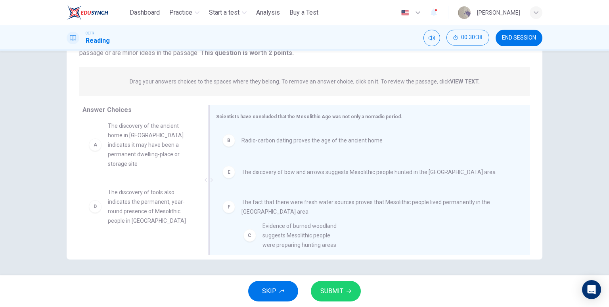
drag, startPoint x: 155, startPoint y: 198, endPoint x: 305, endPoint y: 227, distance: 152.5
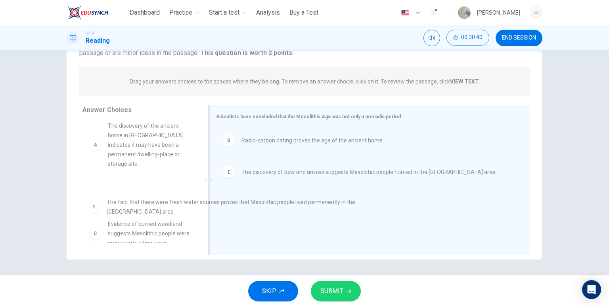
drag, startPoint x: 242, startPoint y: 210, endPoint x: 107, endPoint y: 210, distance: 134.7
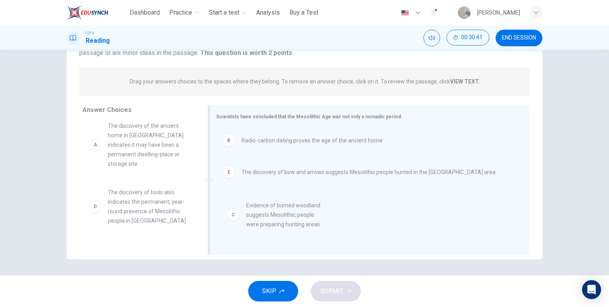
drag, startPoint x: 120, startPoint y: 195, endPoint x: 297, endPoint y: 217, distance: 178.1
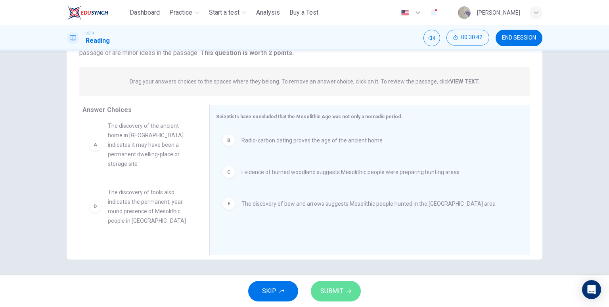
click at [345, 295] on button "SUBMIT" at bounding box center [336, 291] width 50 height 21
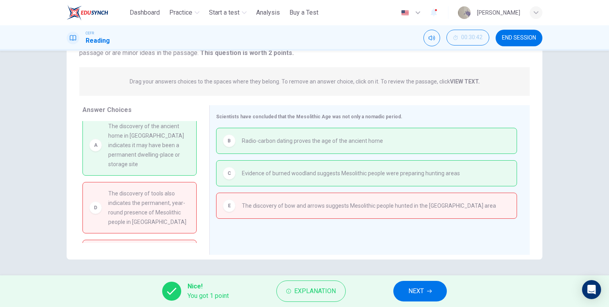
scroll to position [0, 0]
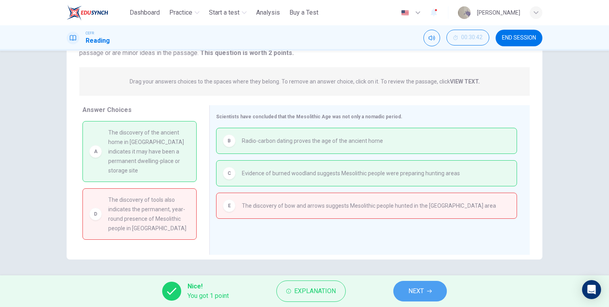
click at [419, 290] on span "NEXT" at bounding box center [415, 291] width 15 height 11
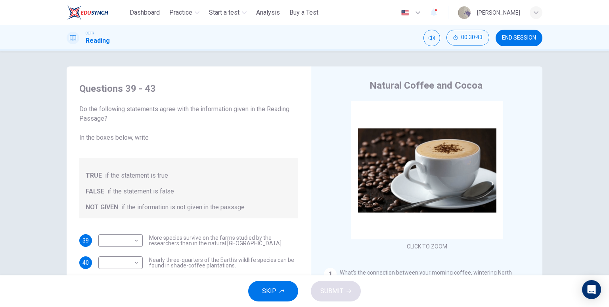
click at [520, 39] on span "END SESSION" at bounding box center [519, 38] width 34 height 6
